Goal: Information Seeking & Learning: Learn about a topic

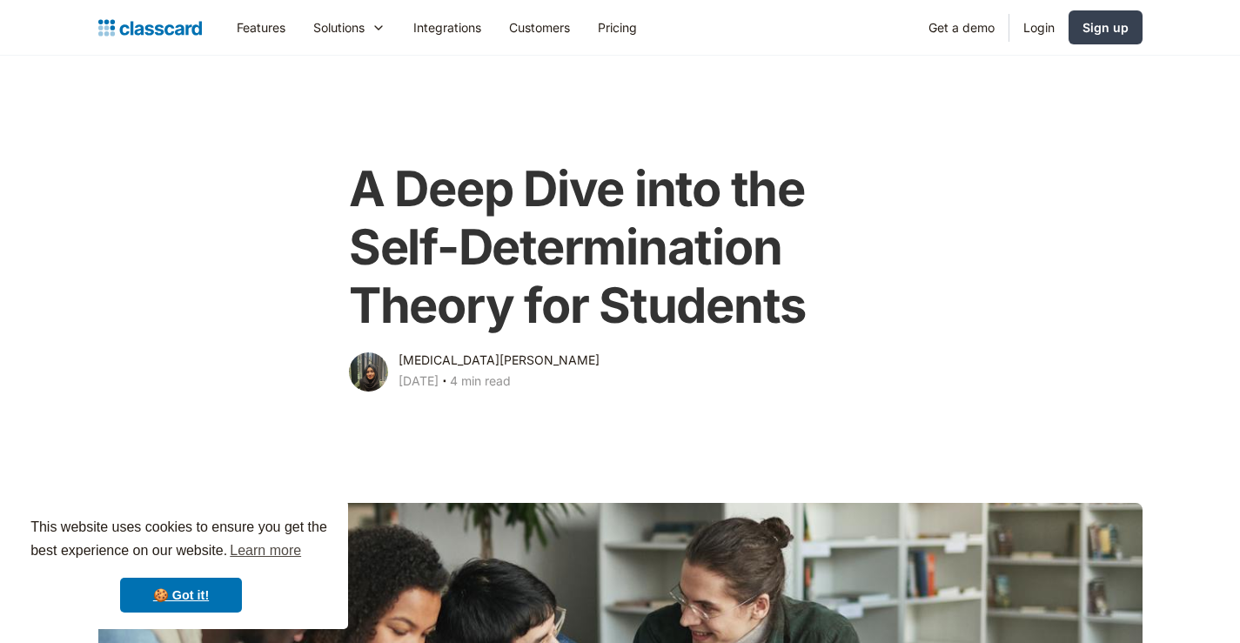
click at [232, 593] on link "🍪 Got it!" at bounding box center [181, 595] width 122 height 35
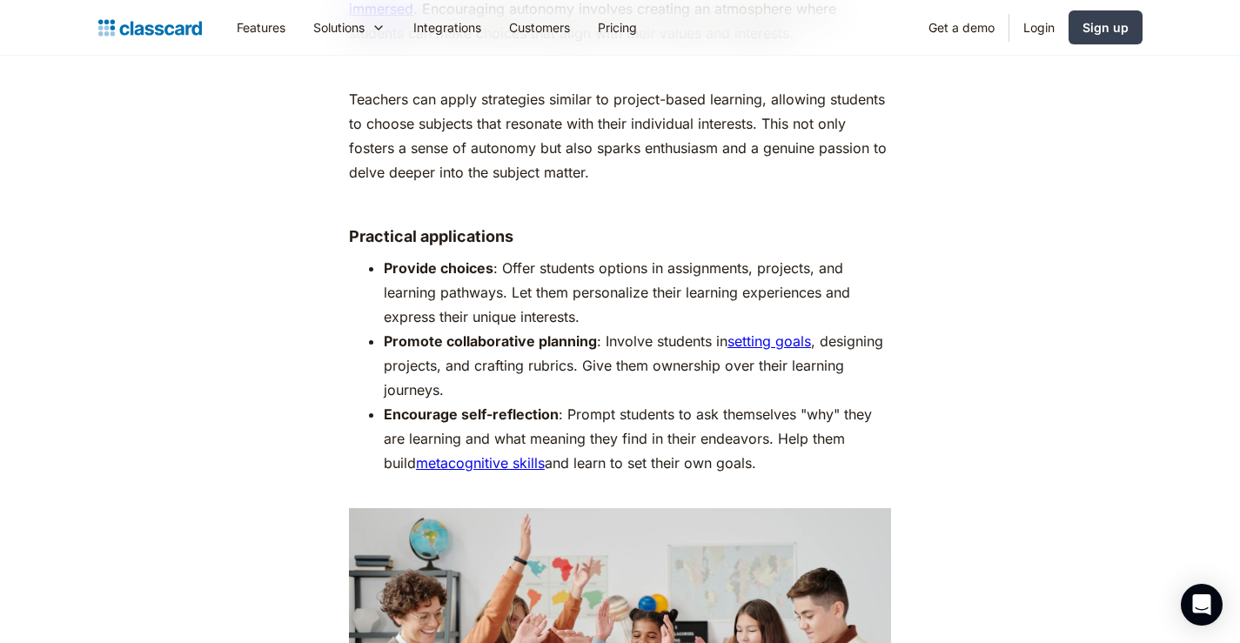
scroll to position [3308, 0]
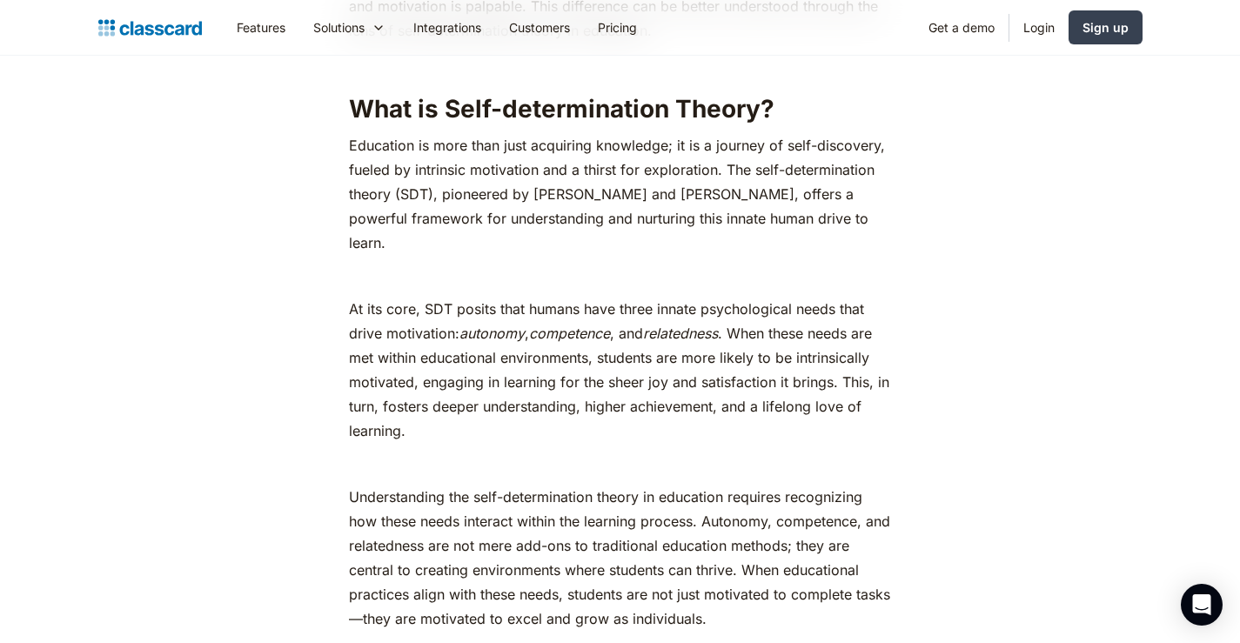
scroll to position [1045, 0]
